Goal: Task Accomplishment & Management: Use online tool/utility

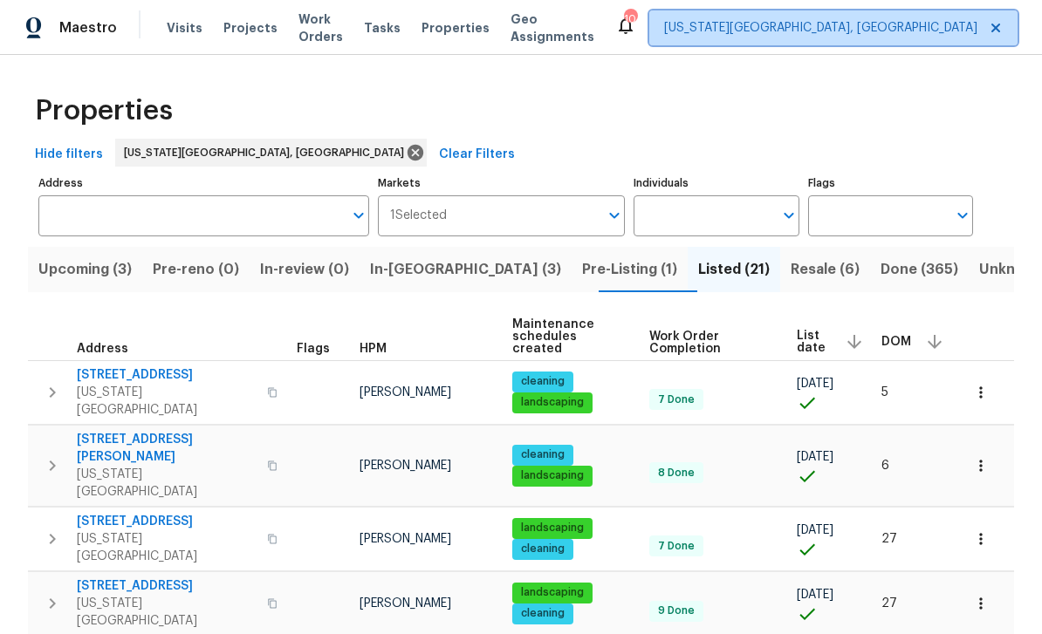
click at [796, 22] on span "[US_STATE][GEOGRAPHIC_DATA], [GEOGRAPHIC_DATA]" at bounding box center [820, 27] width 313 height 17
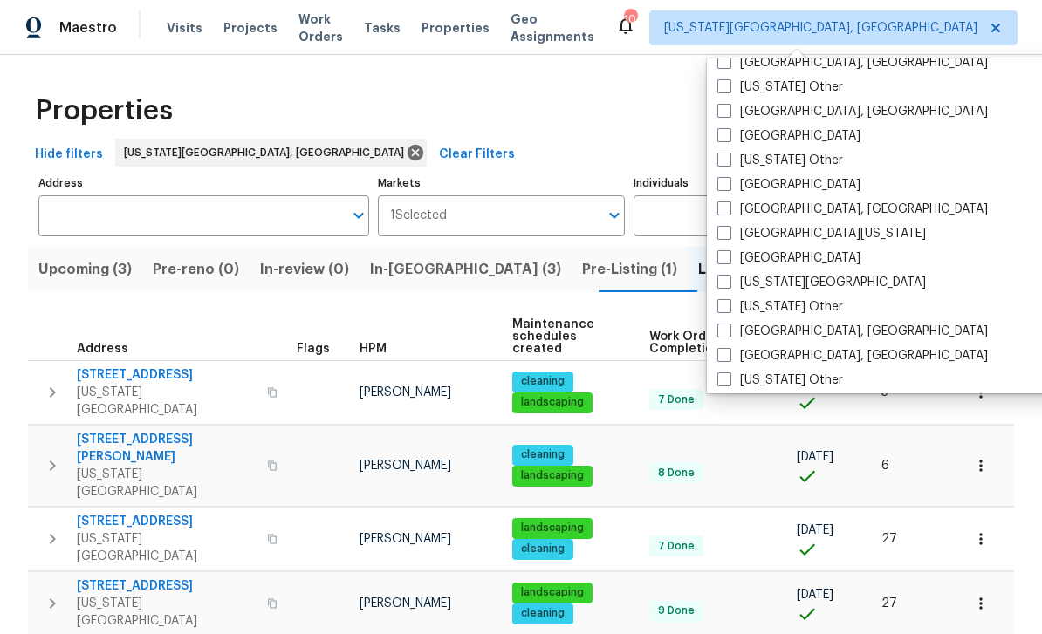
scroll to position [631, 0]
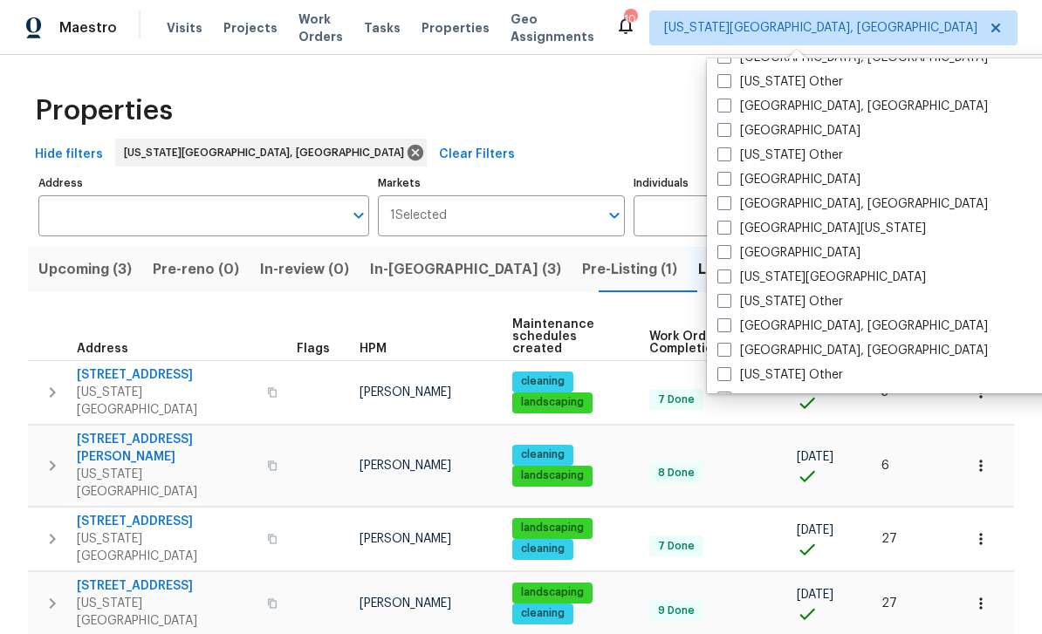
click at [737, 183] on label "Denver" at bounding box center [788, 179] width 143 height 17
click at [728, 182] on input "Denver" at bounding box center [722, 176] width 11 height 11
checkbox input "true"
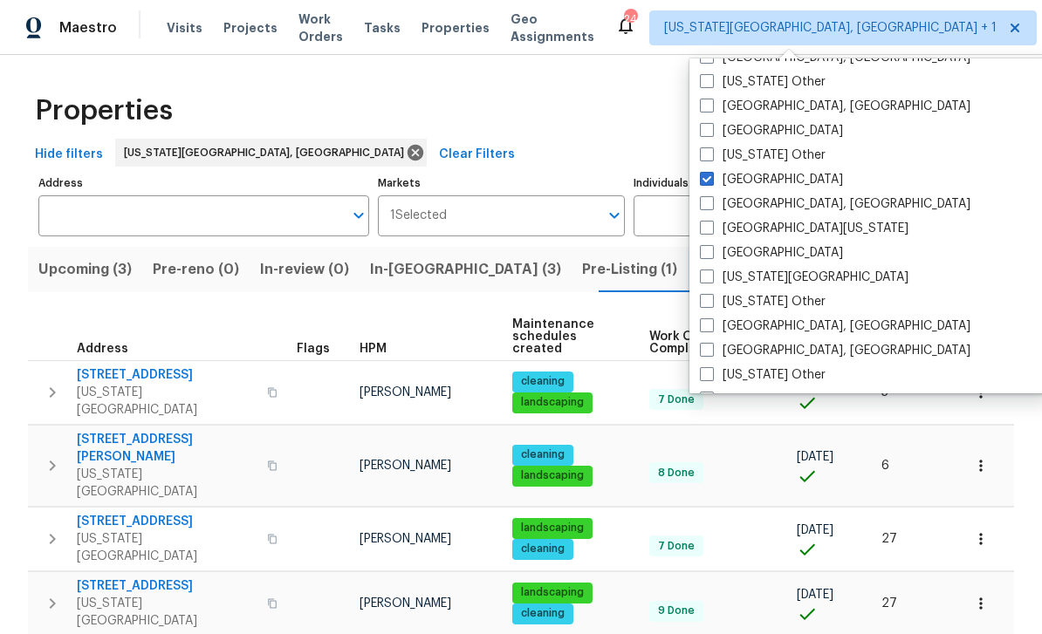
click at [180, 28] on span "Visits" at bounding box center [185, 27] width 36 height 17
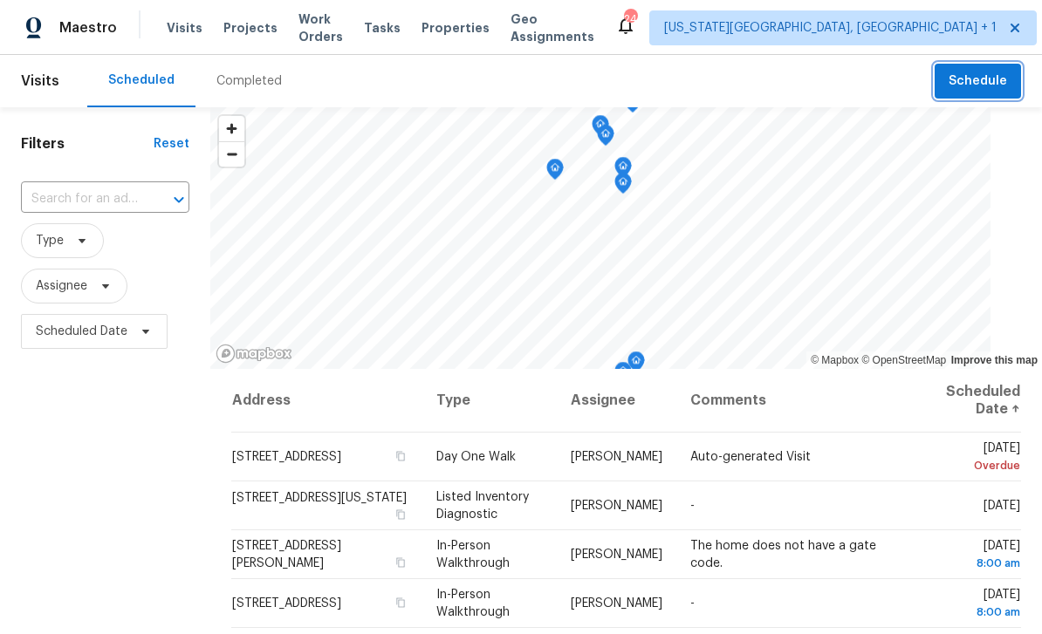
click at [988, 85] on span "Schedule" at bounding box center [977, 82] width 58 height 22
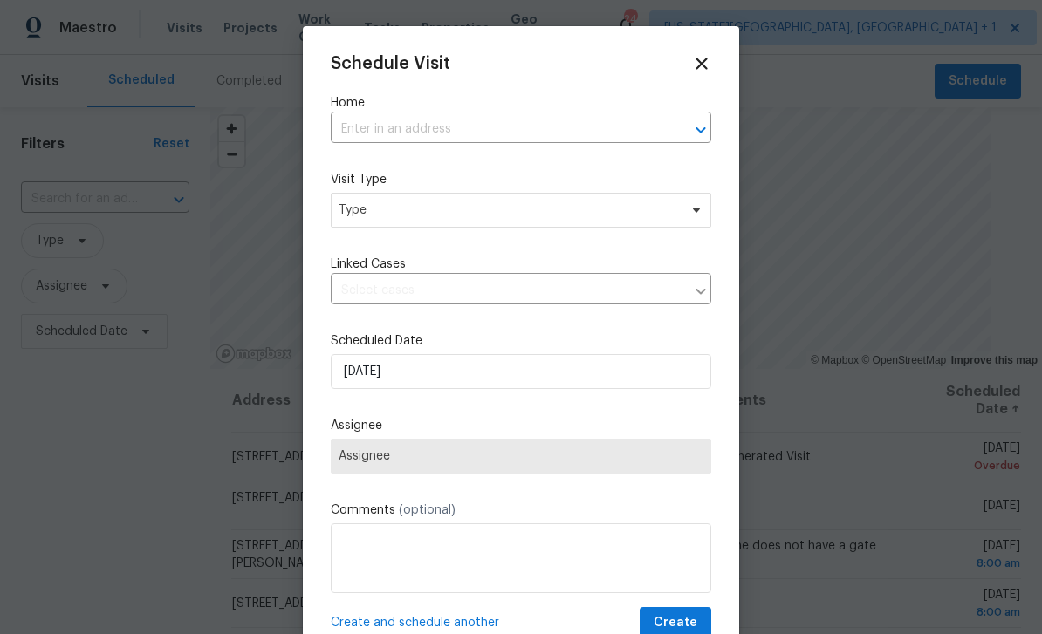
click at [482, 134] on input "text" at bounding box center [497, 129] width 332 height 27
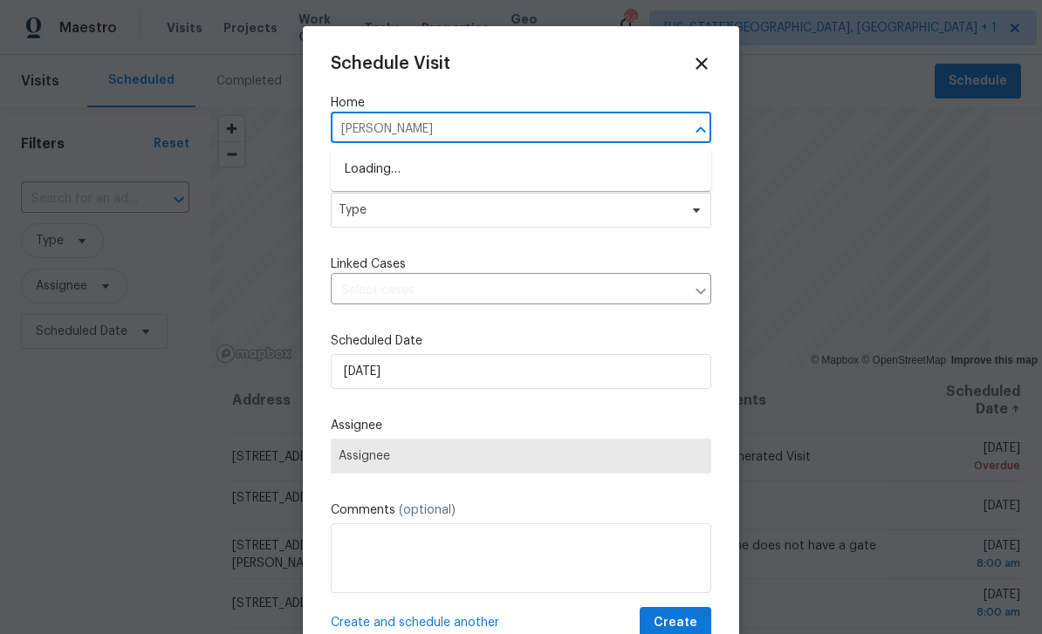
type input "Leyd"
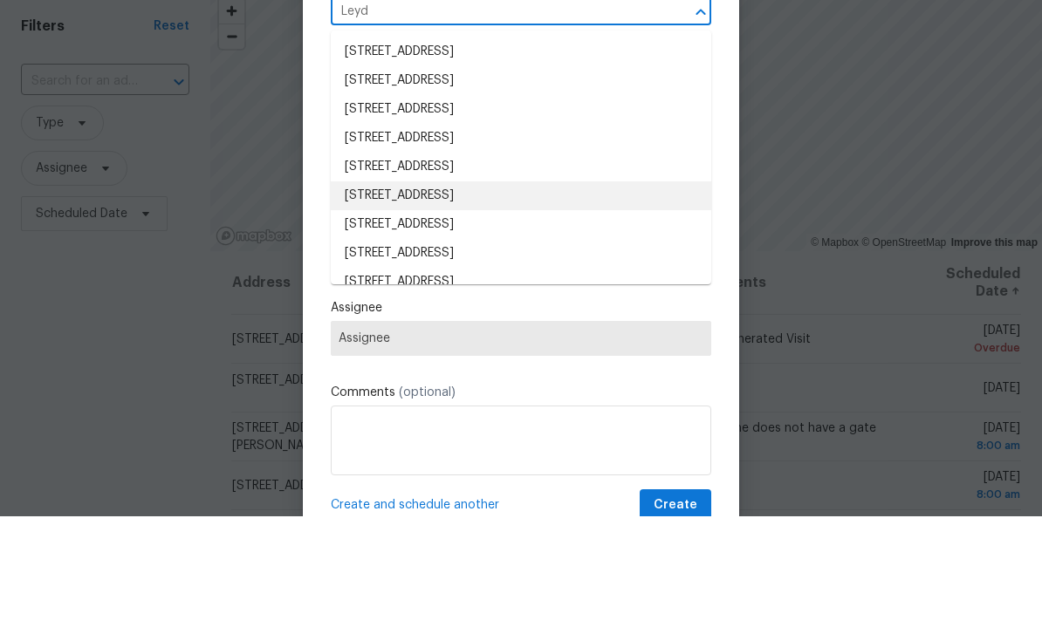
click at [473, 299] on li "12713 Leyden St Unit E, Thornton, CO 80602" at bounding box center [521, 313] width 380 height 29
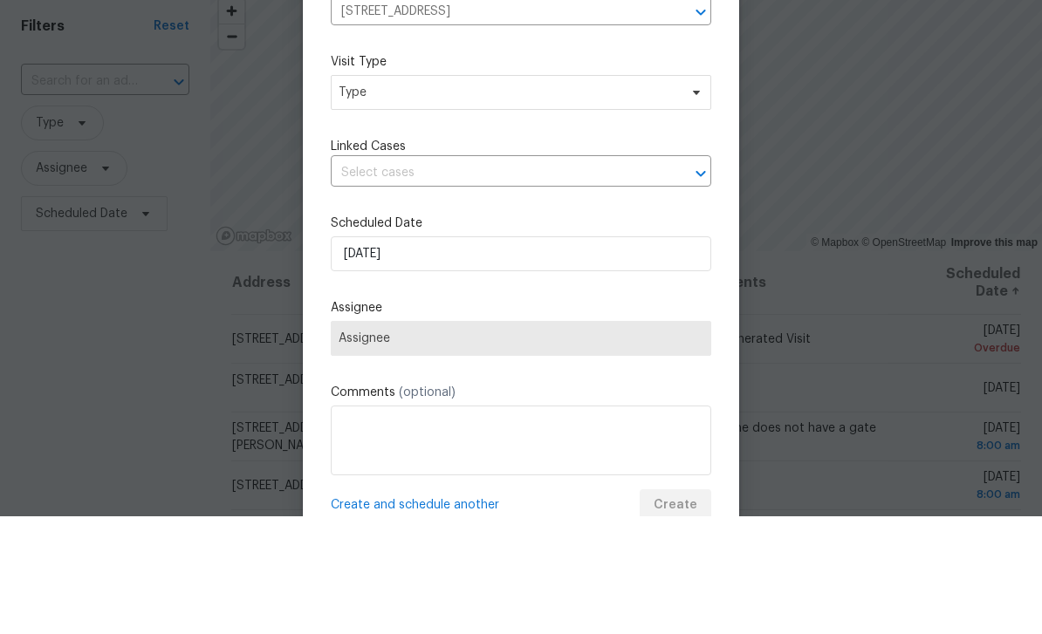
scroll to position [56, 0]
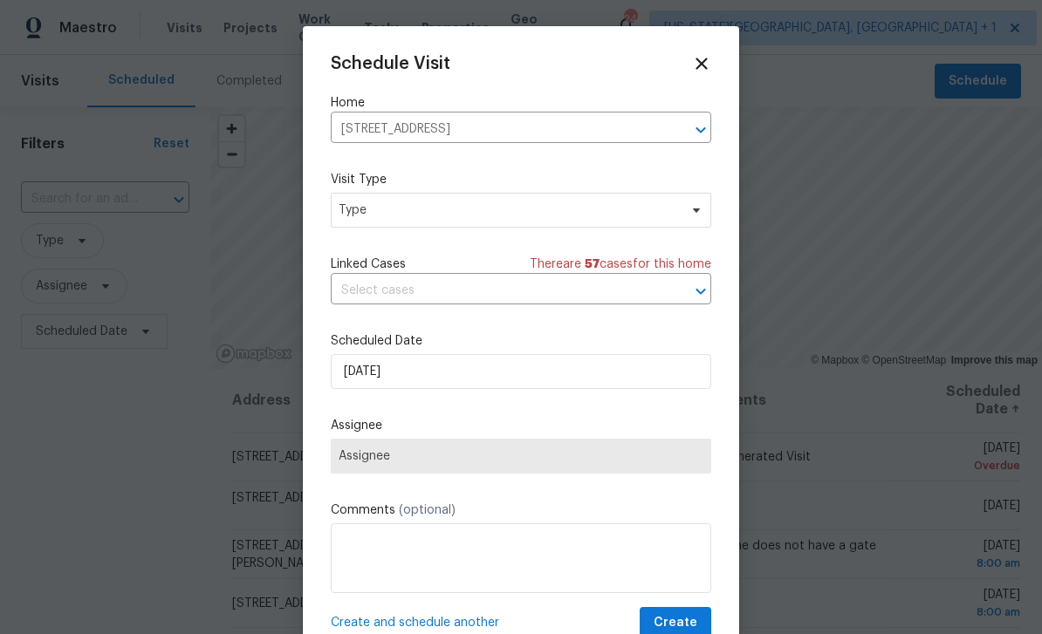
click at [497, 463] on span "Assignee" at bounding box center [521, 456] width 365 height 14
click at [498, 211] on span "Type" at bounding box center [508, 210] width 339 height 17
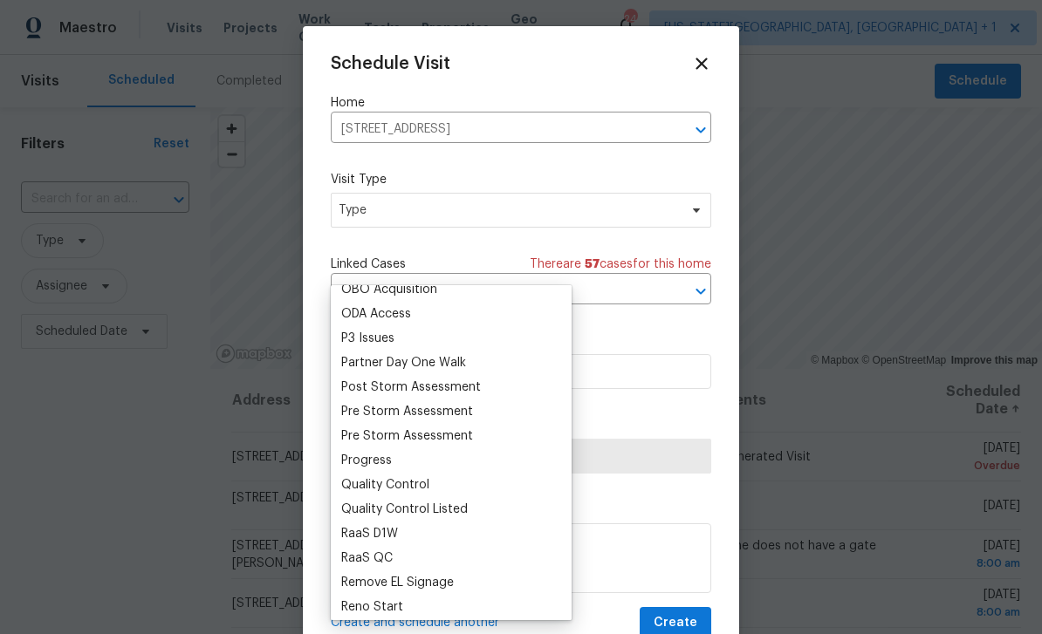
scroll to position [0, 0]
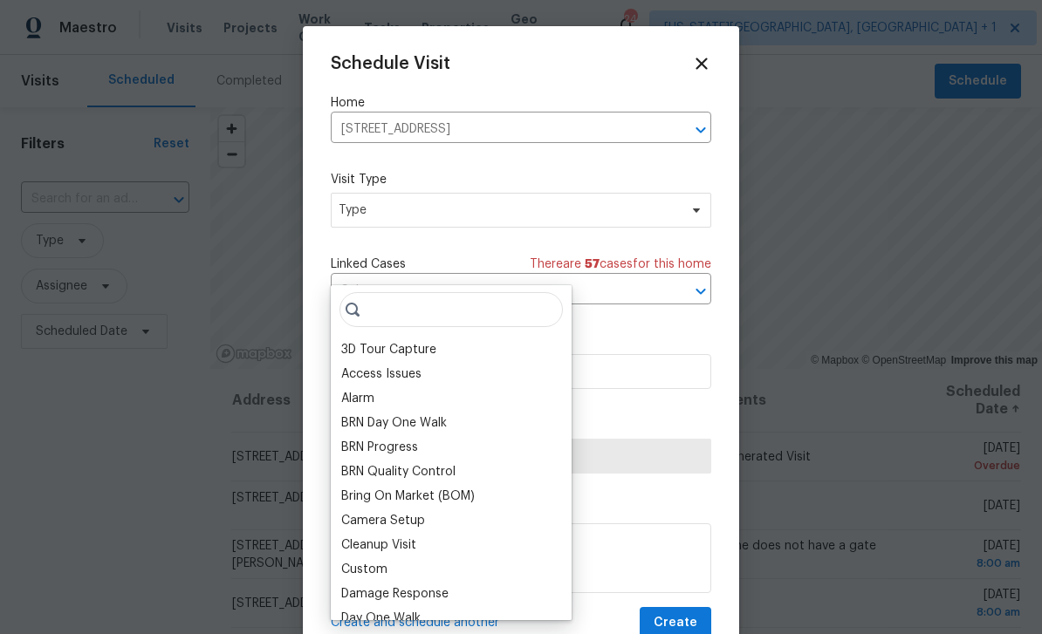
click at [366, 460] on div "BRN Quality Control" at bounding box center [451, 472] width 230 height 24
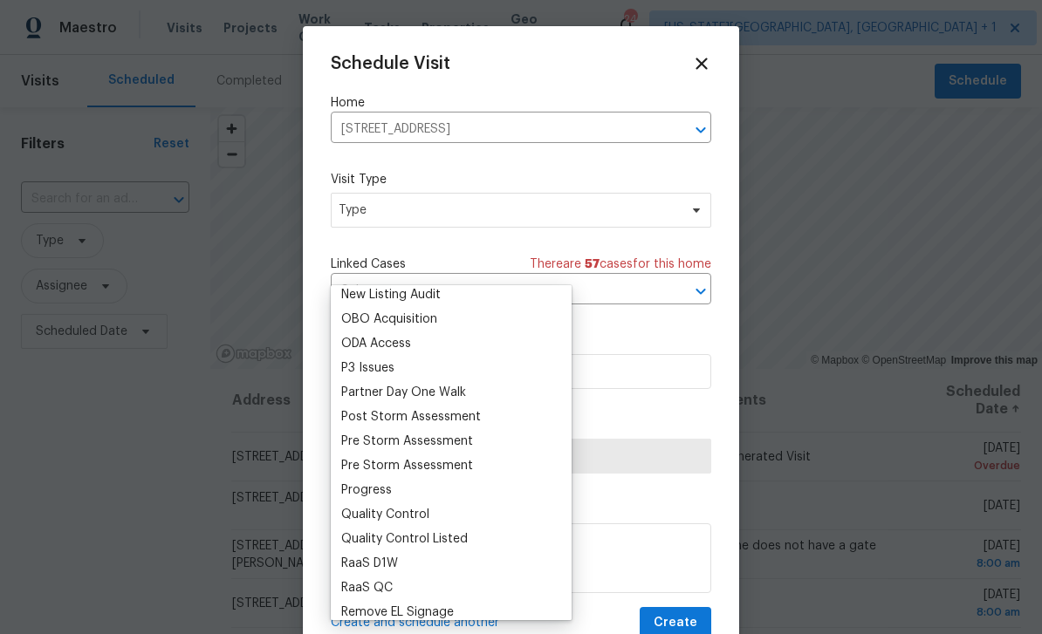
scroll to position [972, 0]
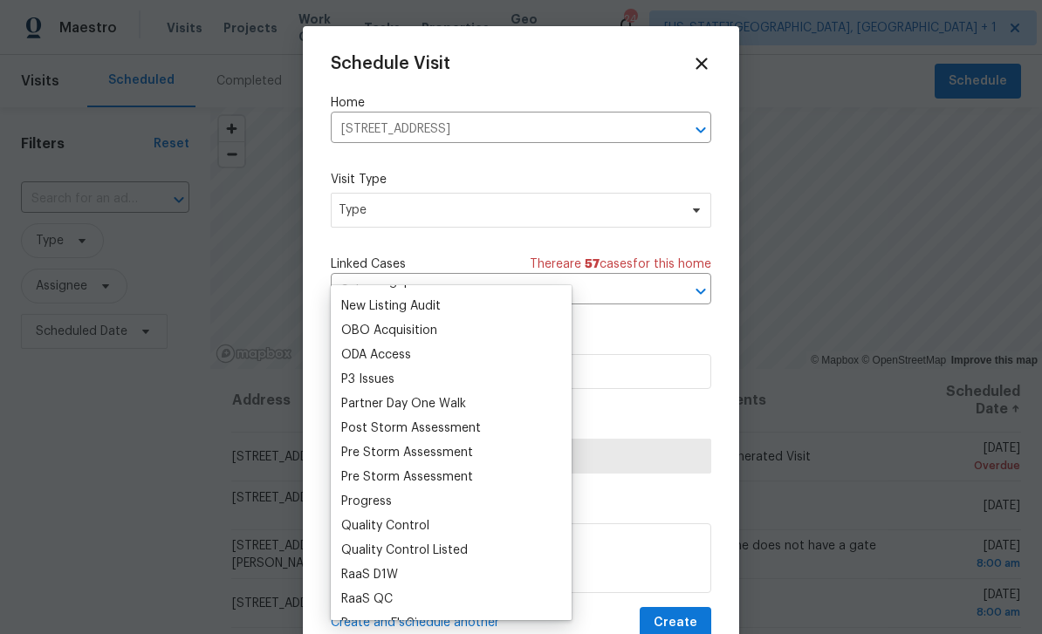
click at [359, 493] on div "Progress" at bounding box center [366, 501] width 51 height 17
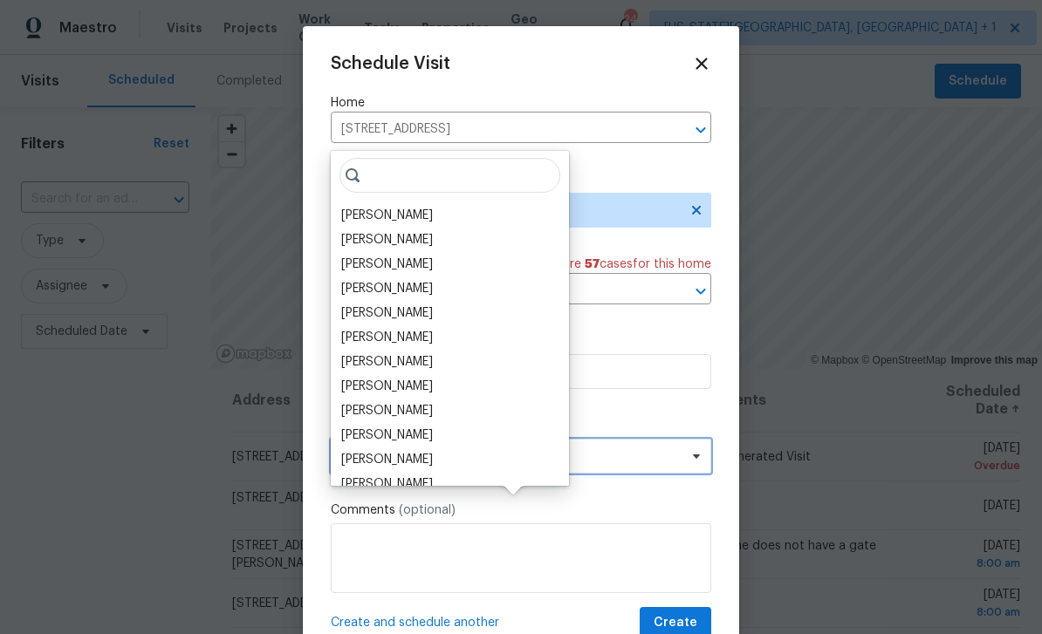
click at [460, 448] on span "Assignee" at bounding box center [521, 456] width 380 height 35
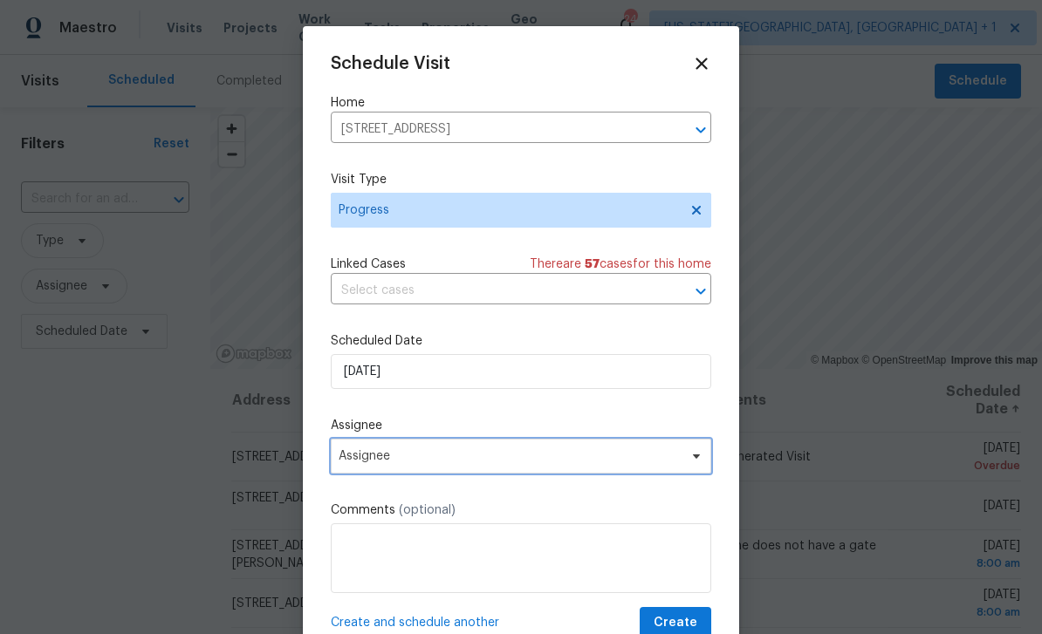
click at [467, 455] on span "Assignee" at bounding box center [510, 456] width 342 height 14
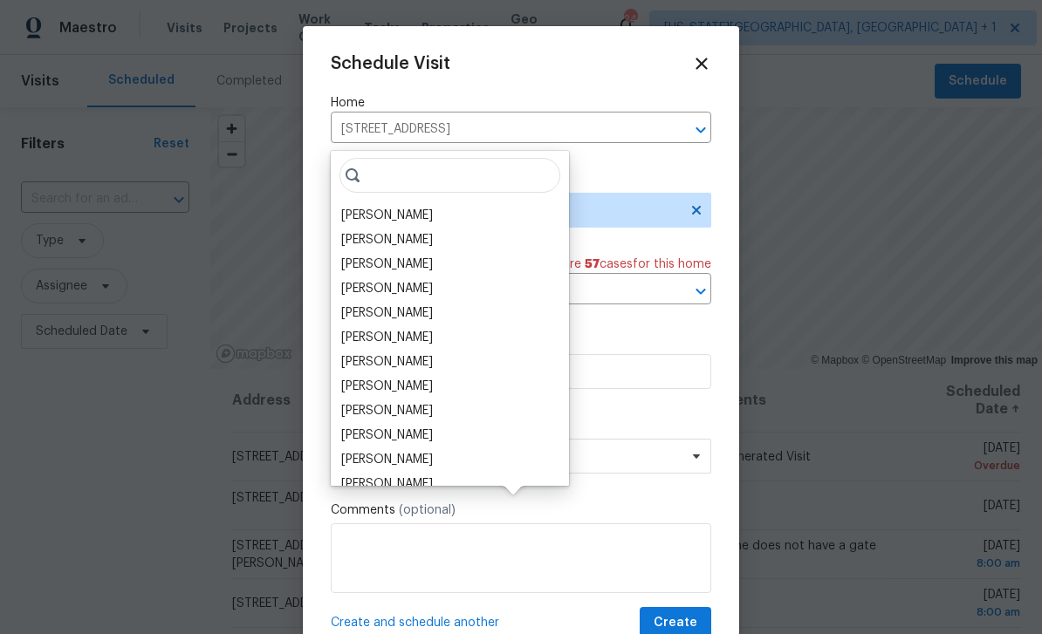
click at [398, 304] on div "[PERSON_NAME]" at bounding box center [387, 312] width 92 height 17
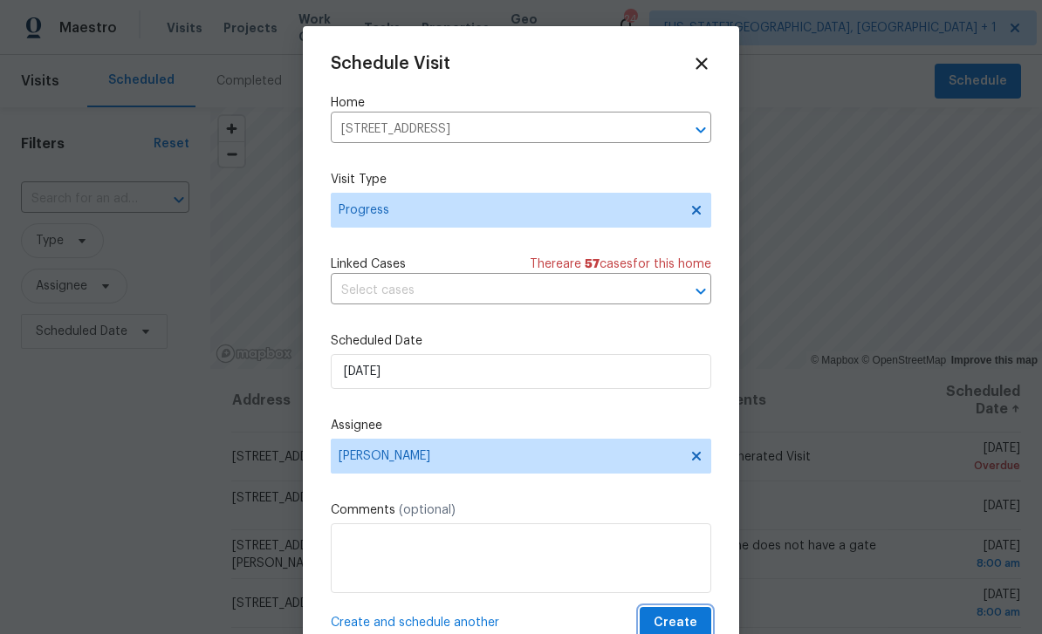
click at [692, 612] on button "Create" at bounding box center [676, 623] width 72 height 32
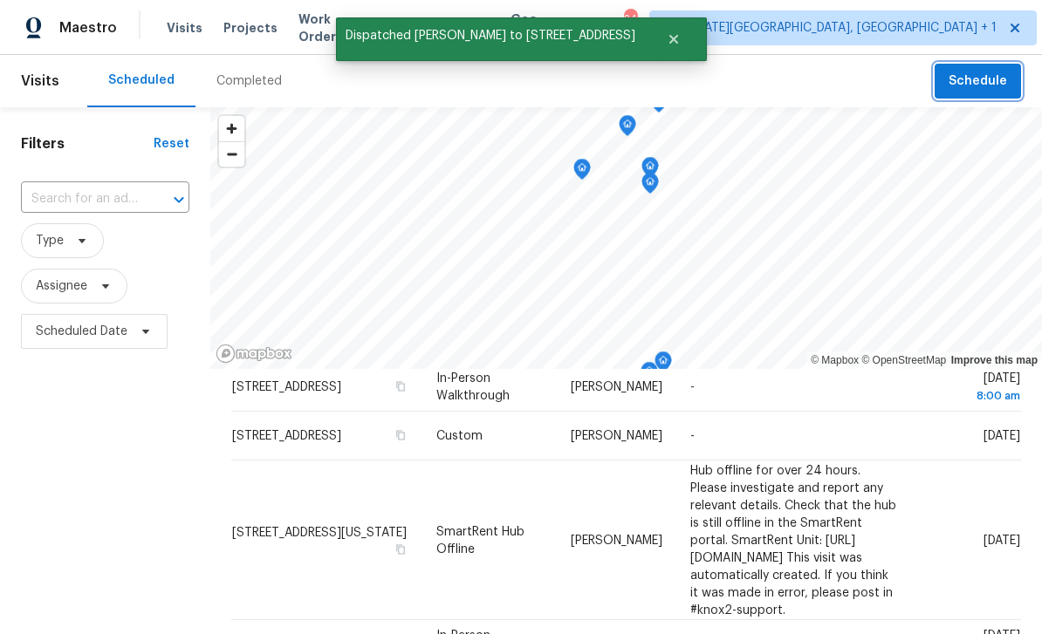
scroll to position [221, 0]
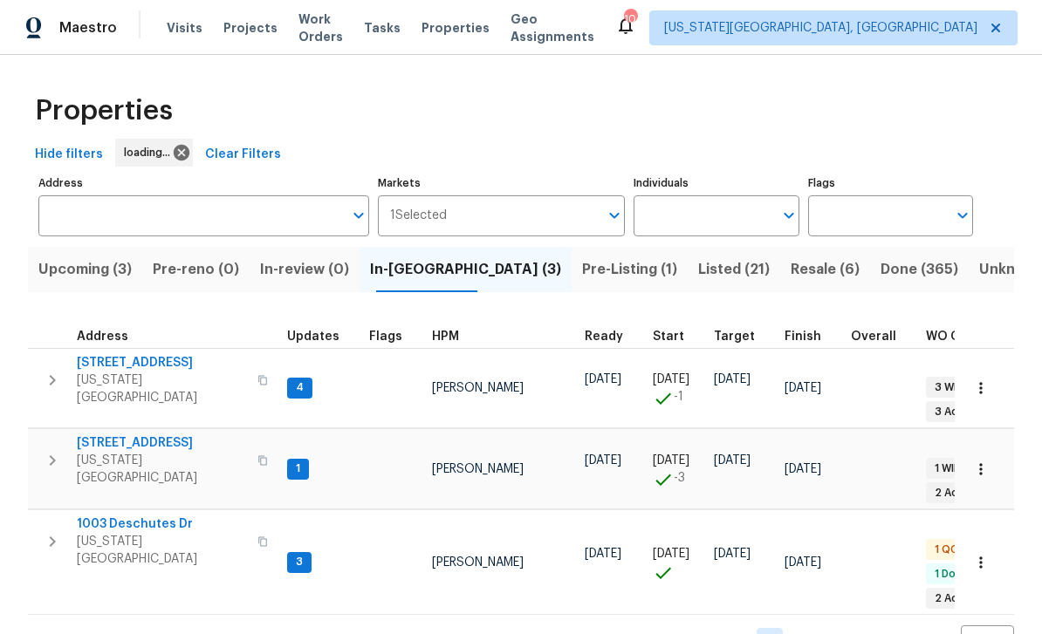
click at [262, 521] on button "button" at bounding box center [262, 542] width 21 height 42
click at [396, 26] on span "Tasks" at bounding box center [382, 28] width 37 height 12
